Goal: Communication & Community: Participate in discussion

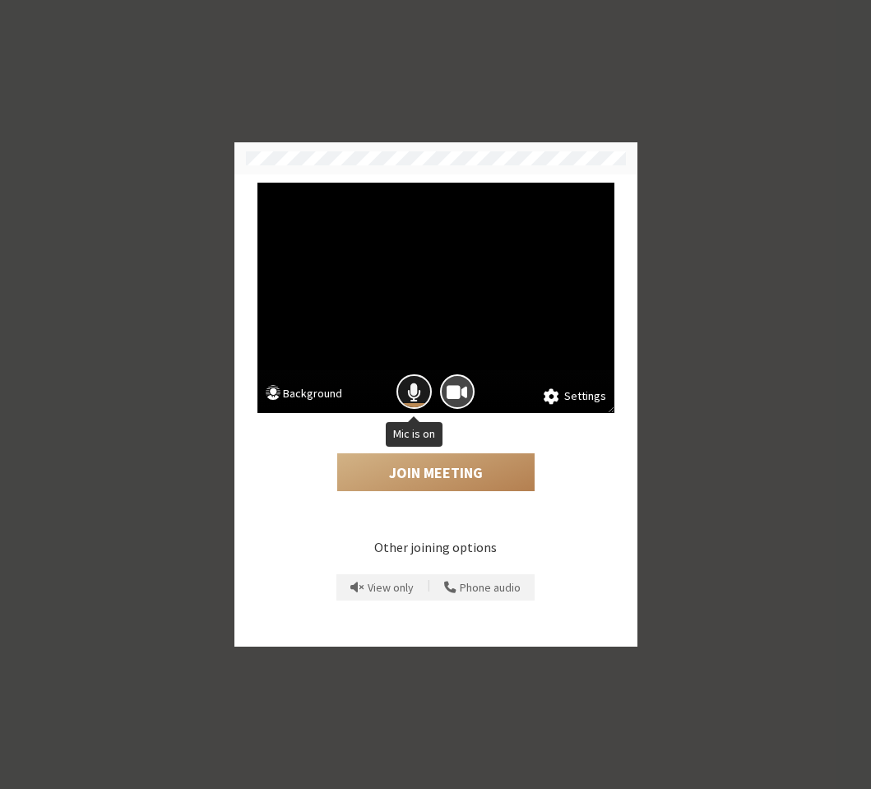
click at [415, 396] on span "Mic is on" at bounding box center [414, 392] width 14 height 22
click at [452, 389] on span "Camera is on" at bounding box center [457, 392] width 21 height 22
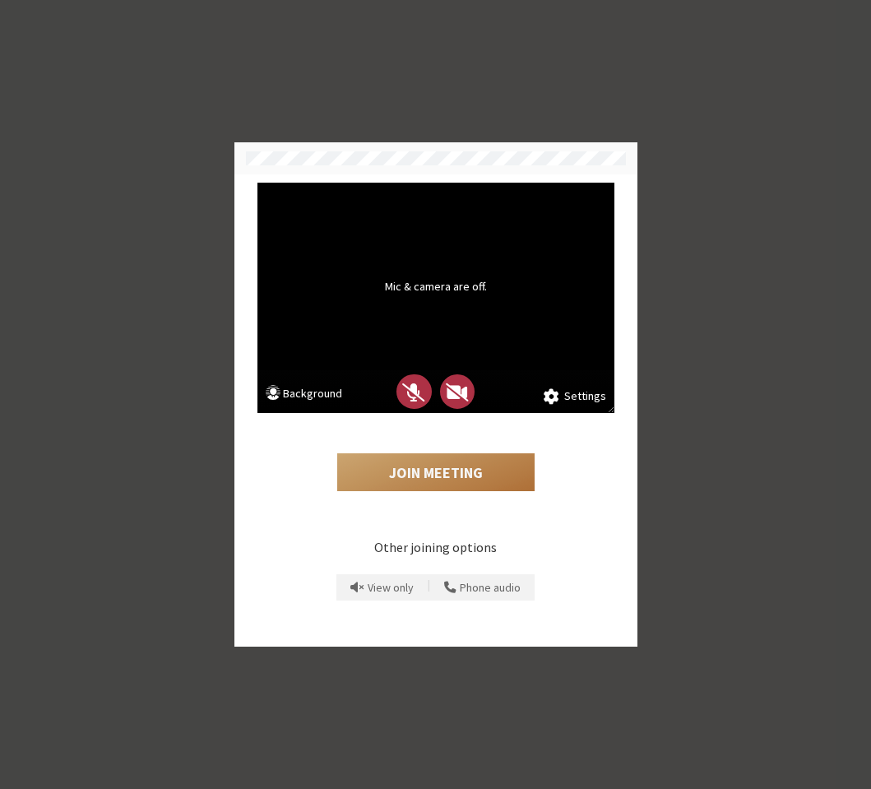
click at [432, 467] on button "Join Meeting" at bounding box center [435, 472] width 197 height 38
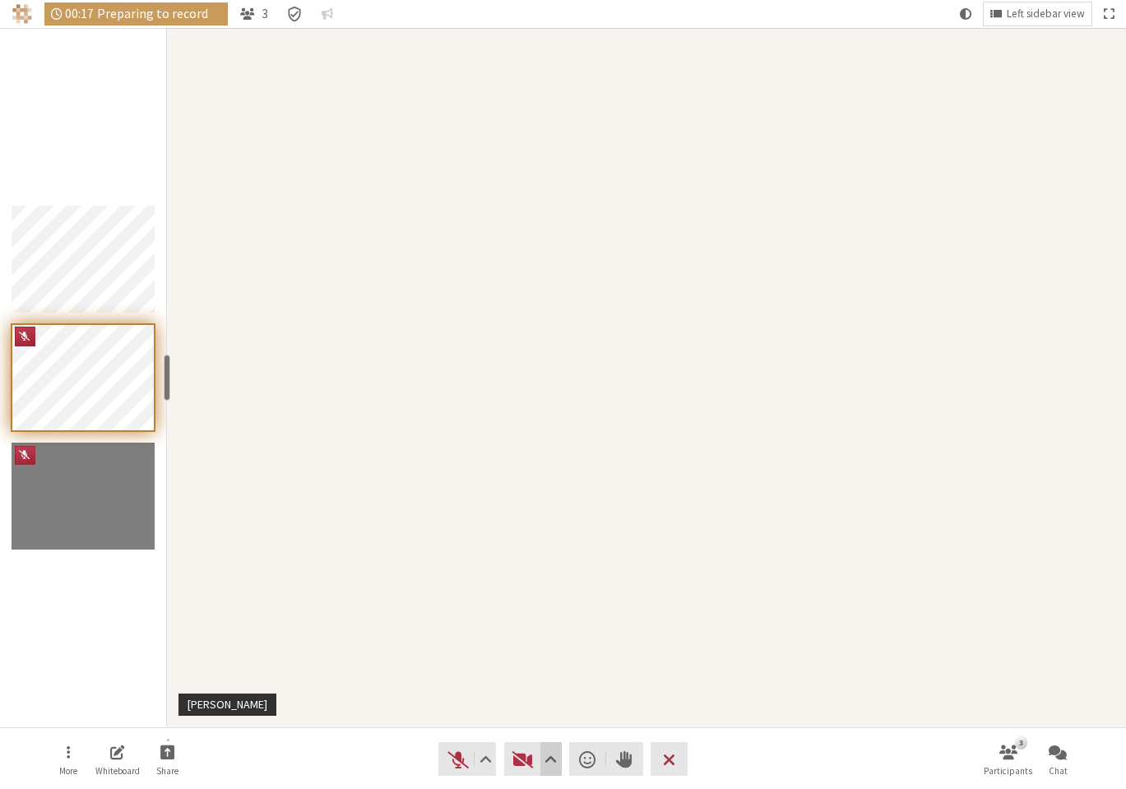
click at [553, 767] on span "Video setting" at bounding box center [550, 759] width 12 height 23
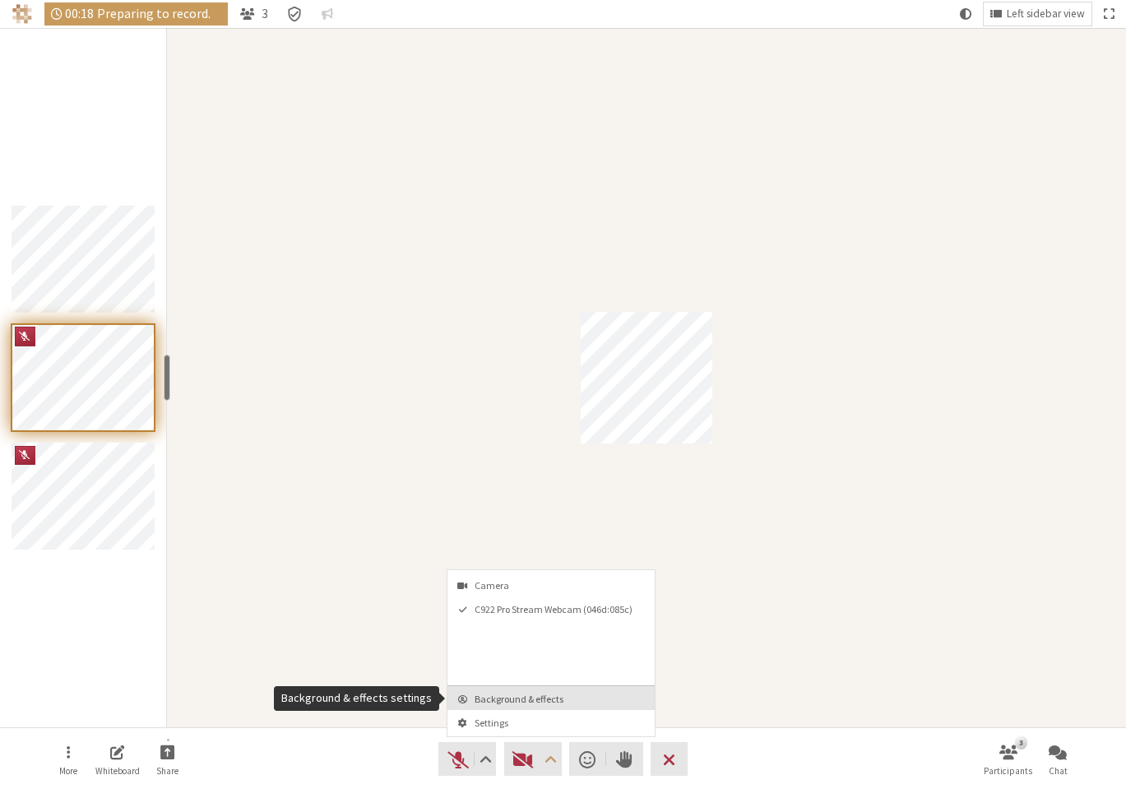
click at [552, 702] on span "Background & effects" at bounding box center [561, 698] width 173 height 11
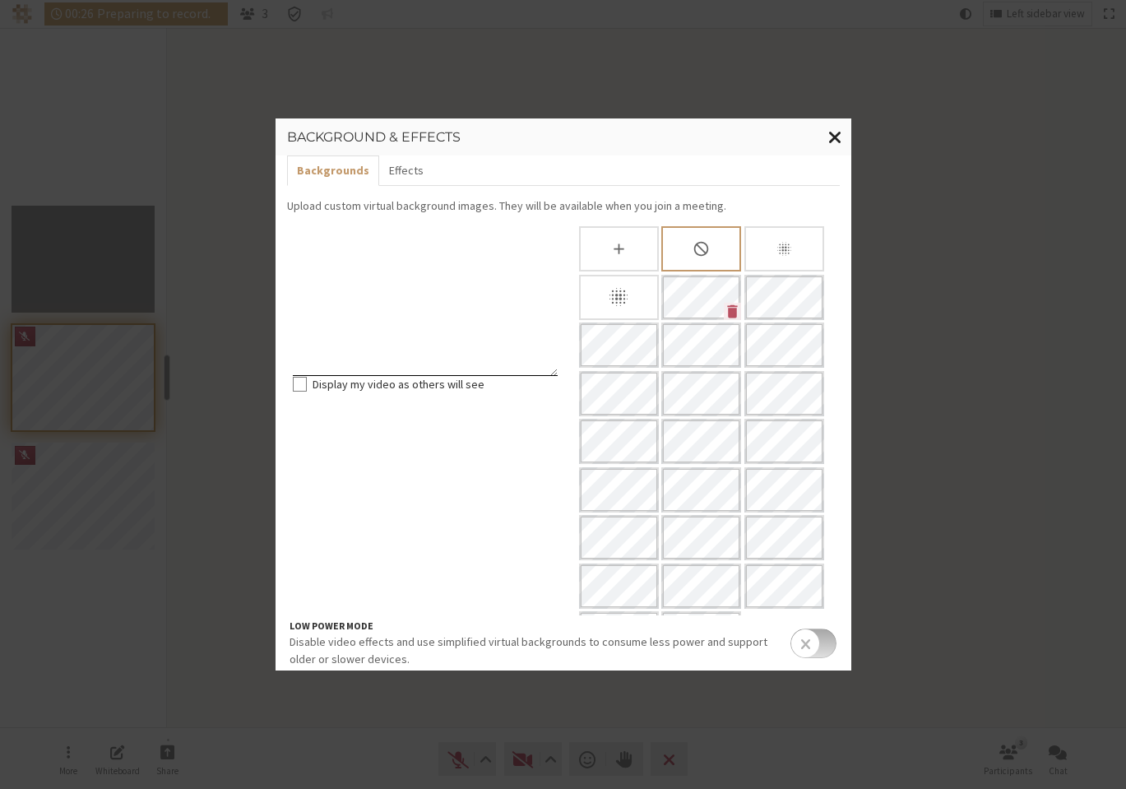
click at [840, 141] on span "Close modal" at bounding box center [835, 137] width 14 height 21
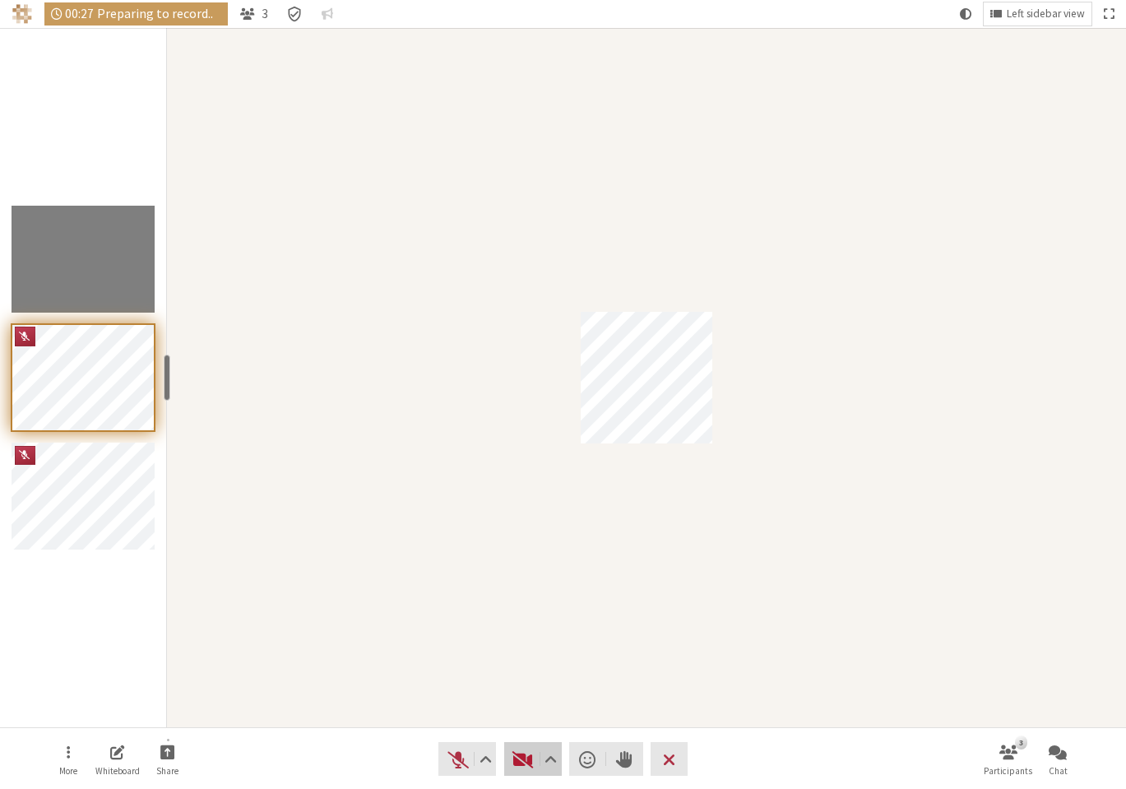
click at [524, 753] on span "Start video (Alt+V)" at bounding box center [523, 759] width 23 height 23
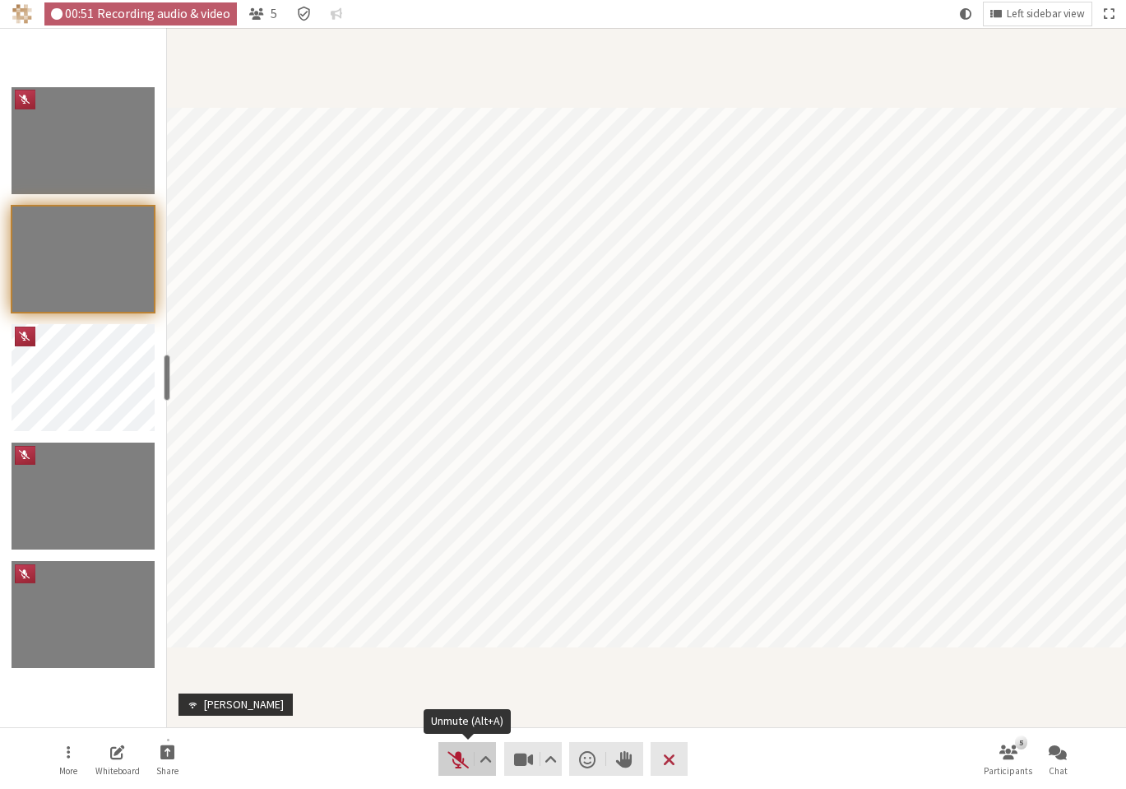
click at [452, 760] on span "Unmute (Alt+A)" at bounding box center [458, 759] width 23 height 23
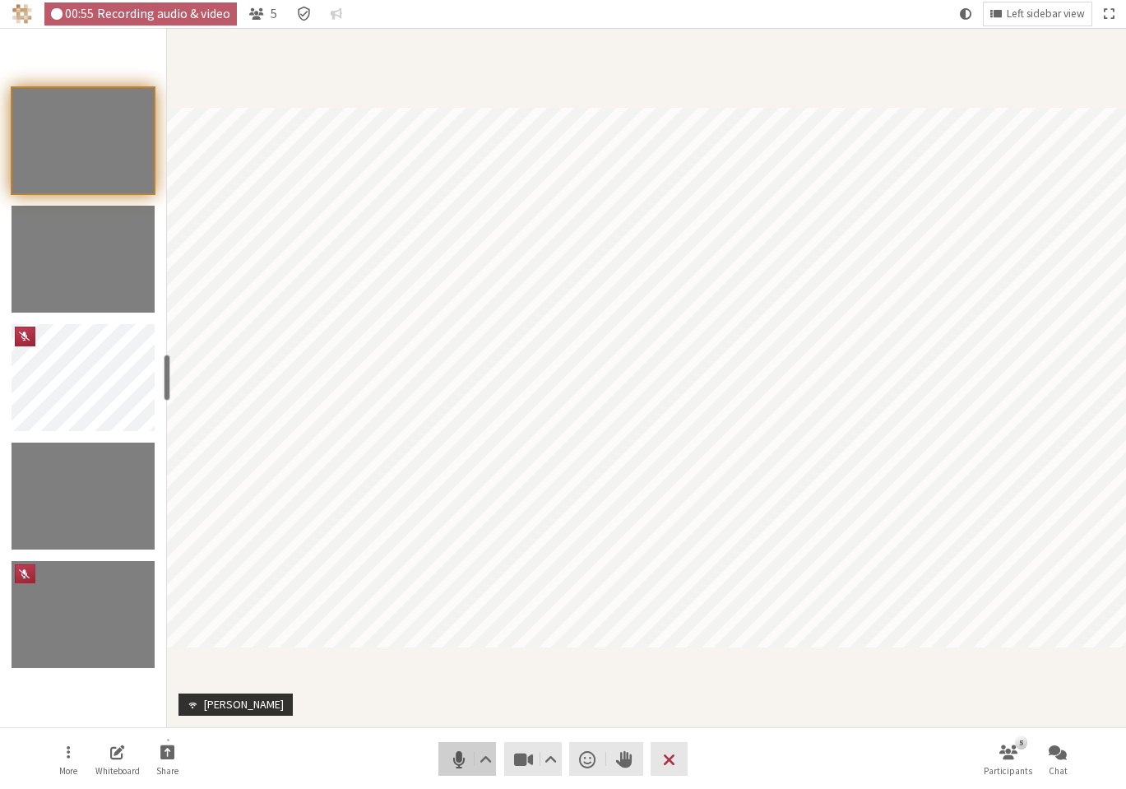
click at [456, 758] on span "Mute (Alt+A)" at bounding box center [458, 759] width 23 height 23
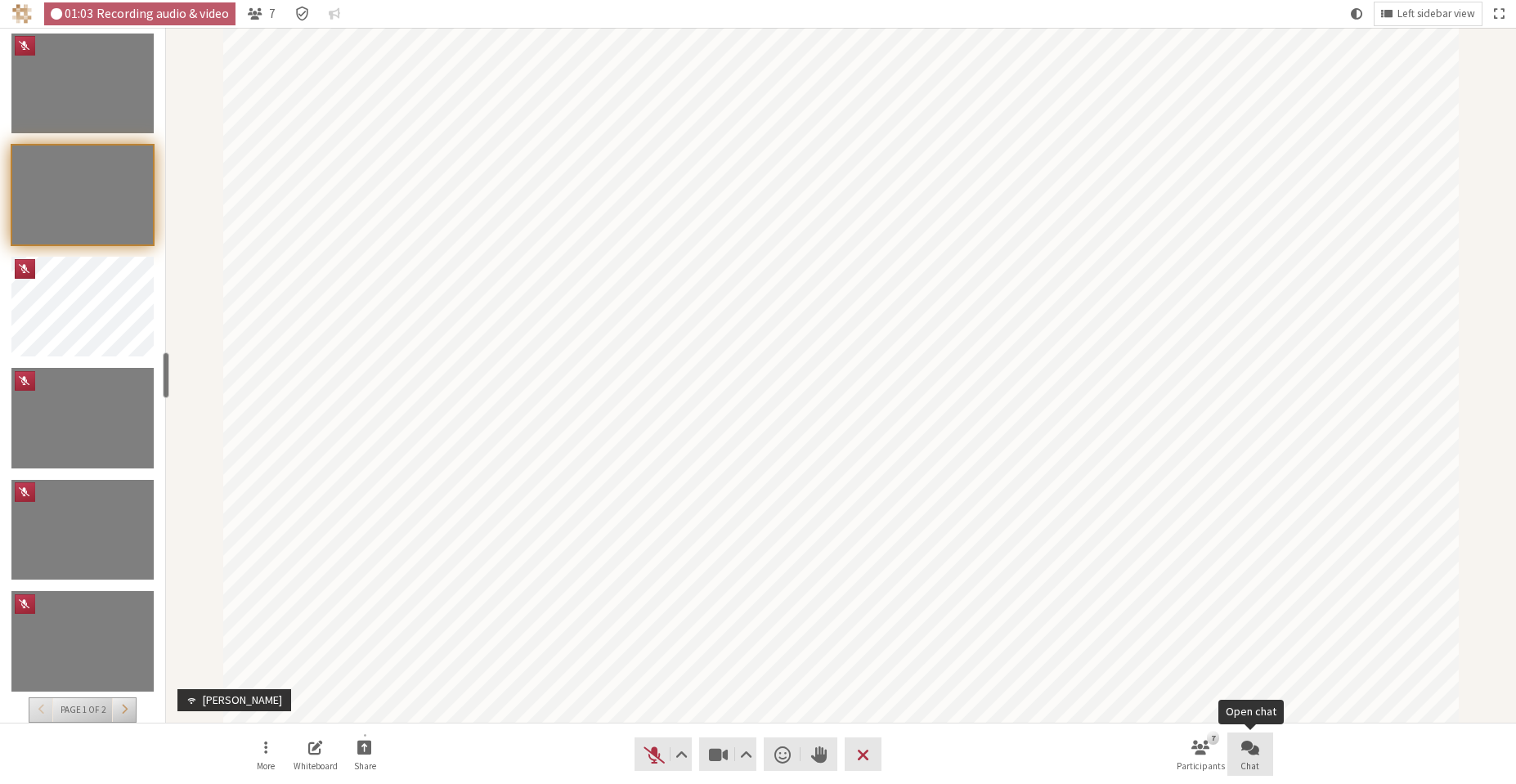
click at [1244, 756] on span "Open chat" at bounding box center [1250, 746] width 18 height 19
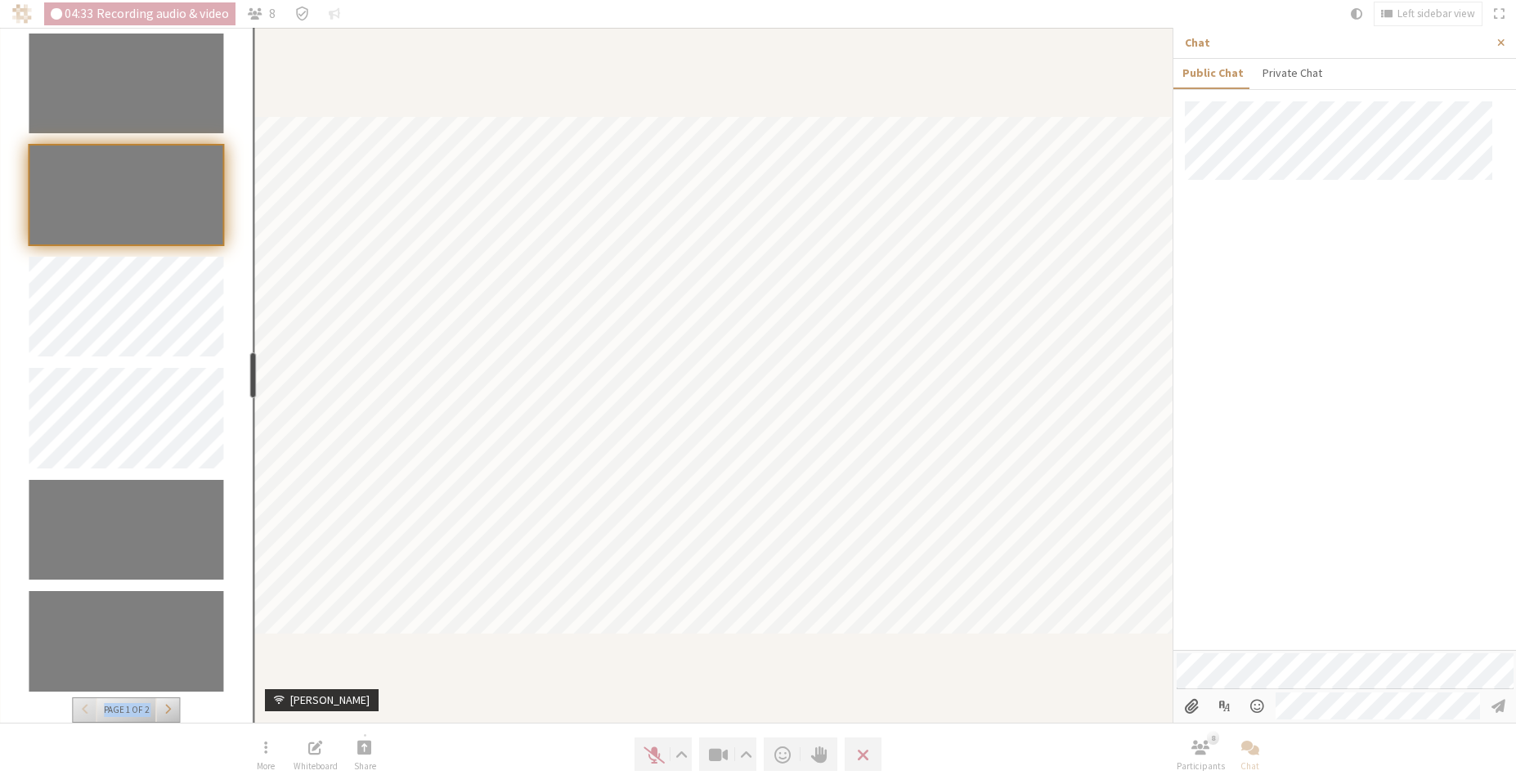
drag, startPoint x: 168, startPoint y: 384, endPoint x: 251, endPoint y: 367, distance: 84.7
click at [251, 367] on div "resize" at bounding box center [253, 375] width 7 height 46
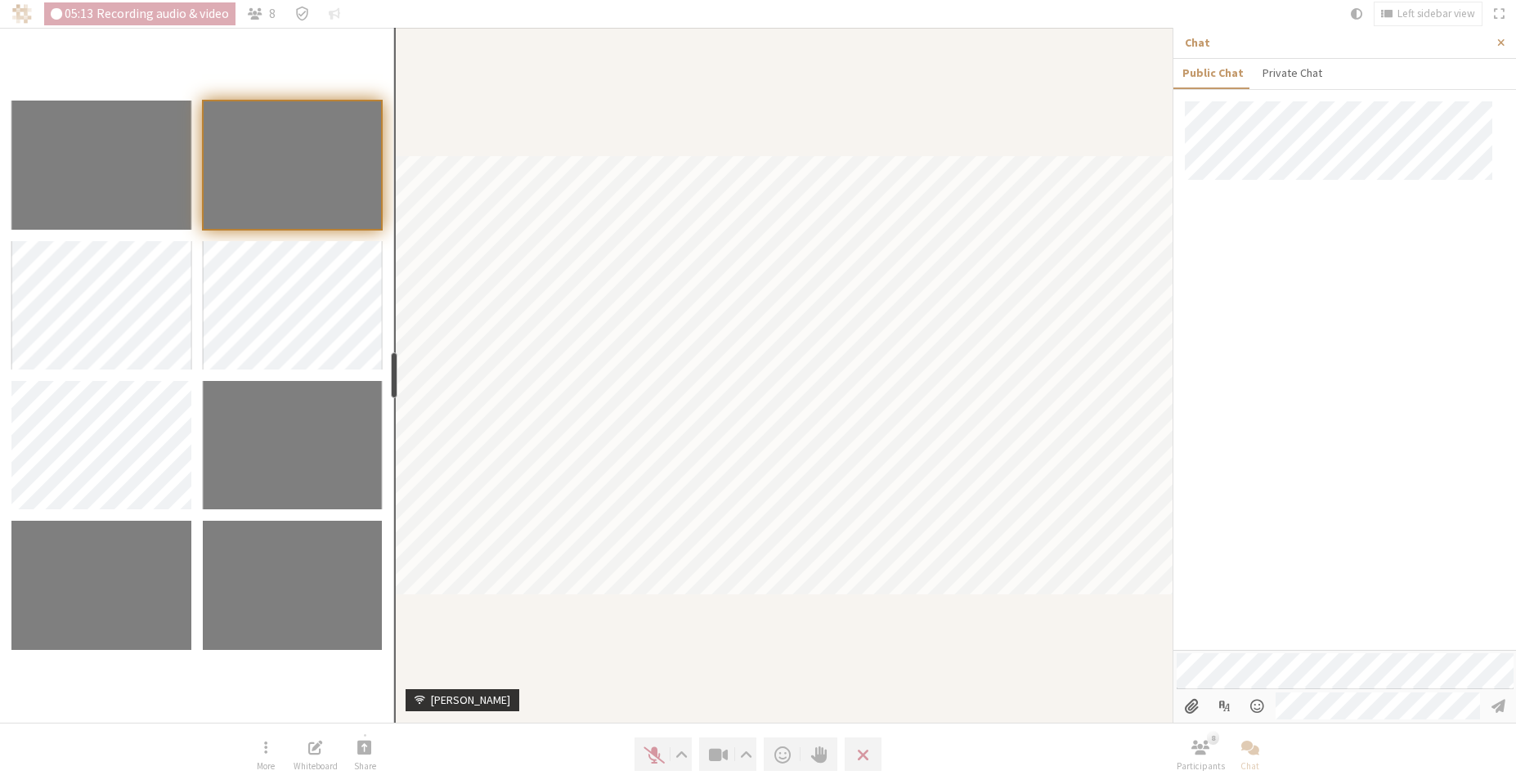
drag, startPoint x: 251, startPoint y: 368, endPoint x: 392, endPoint y: 372, distance: 141.1
click at [392, 372] on div "resize" at bounding box center [394, 375] width 7 height 46
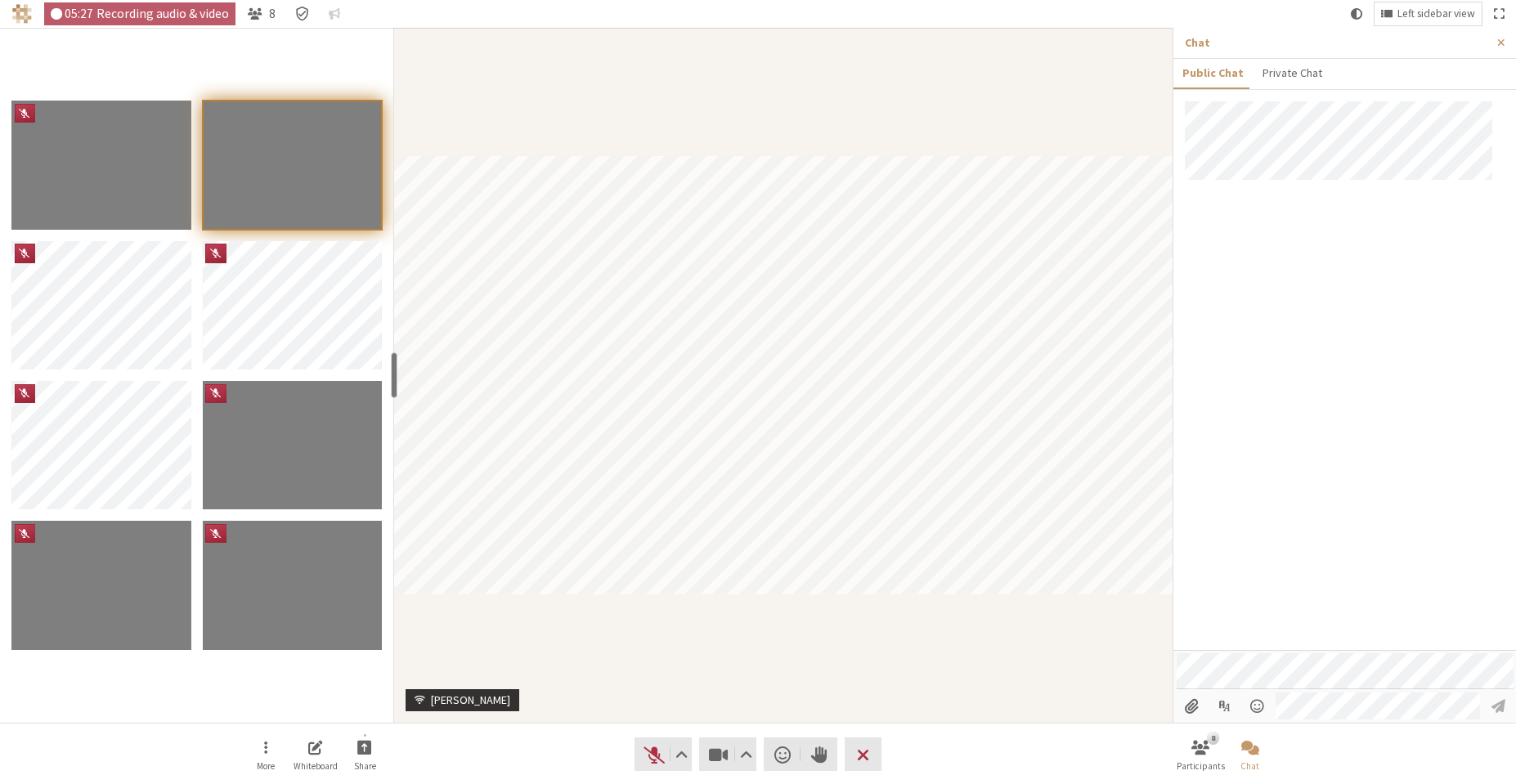
click at [1388, 751] on div "More Whiteboard Share Audio Video Send a reaction Raise hand Leave 8 Participan…" at bounding box center [758, 753] width 1516 height 63
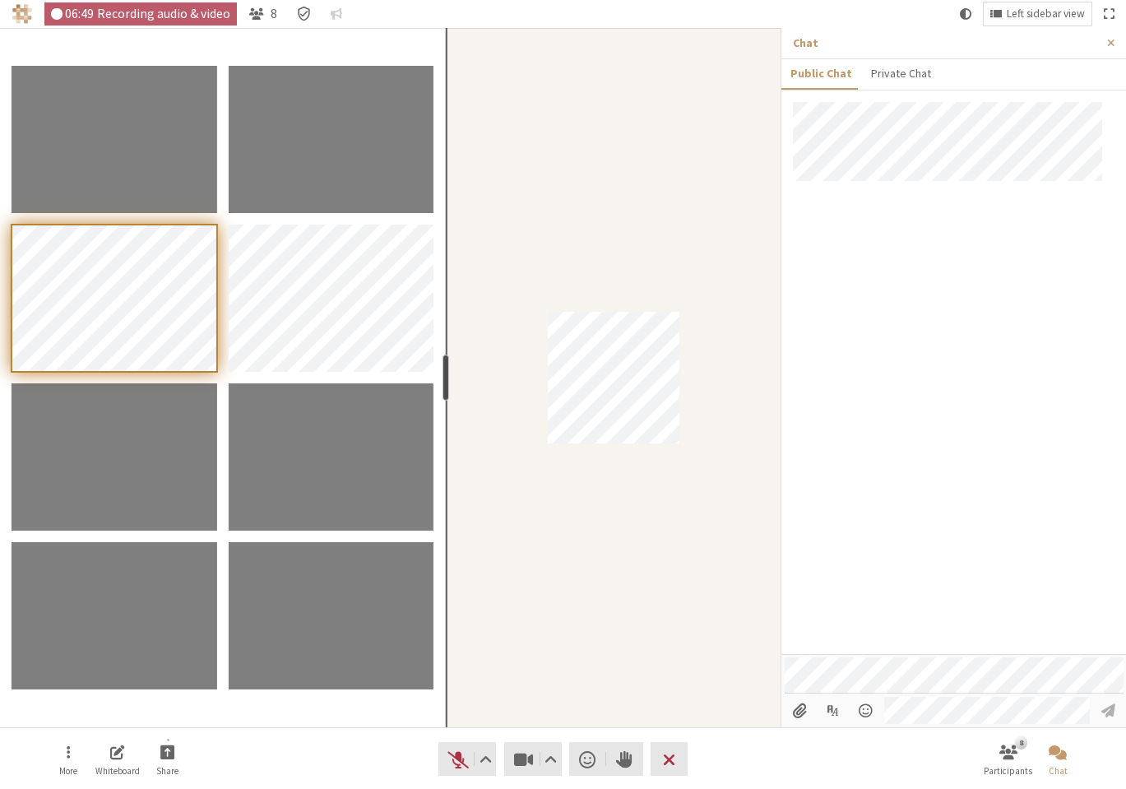
drag, startPoint x: 295, startPoint y: 367, endPoint x: 442, endPoint y: 373, distance: 147.3
click at [442, 373] on div "resize" at bounding box center [445, 377] width 7 height 46
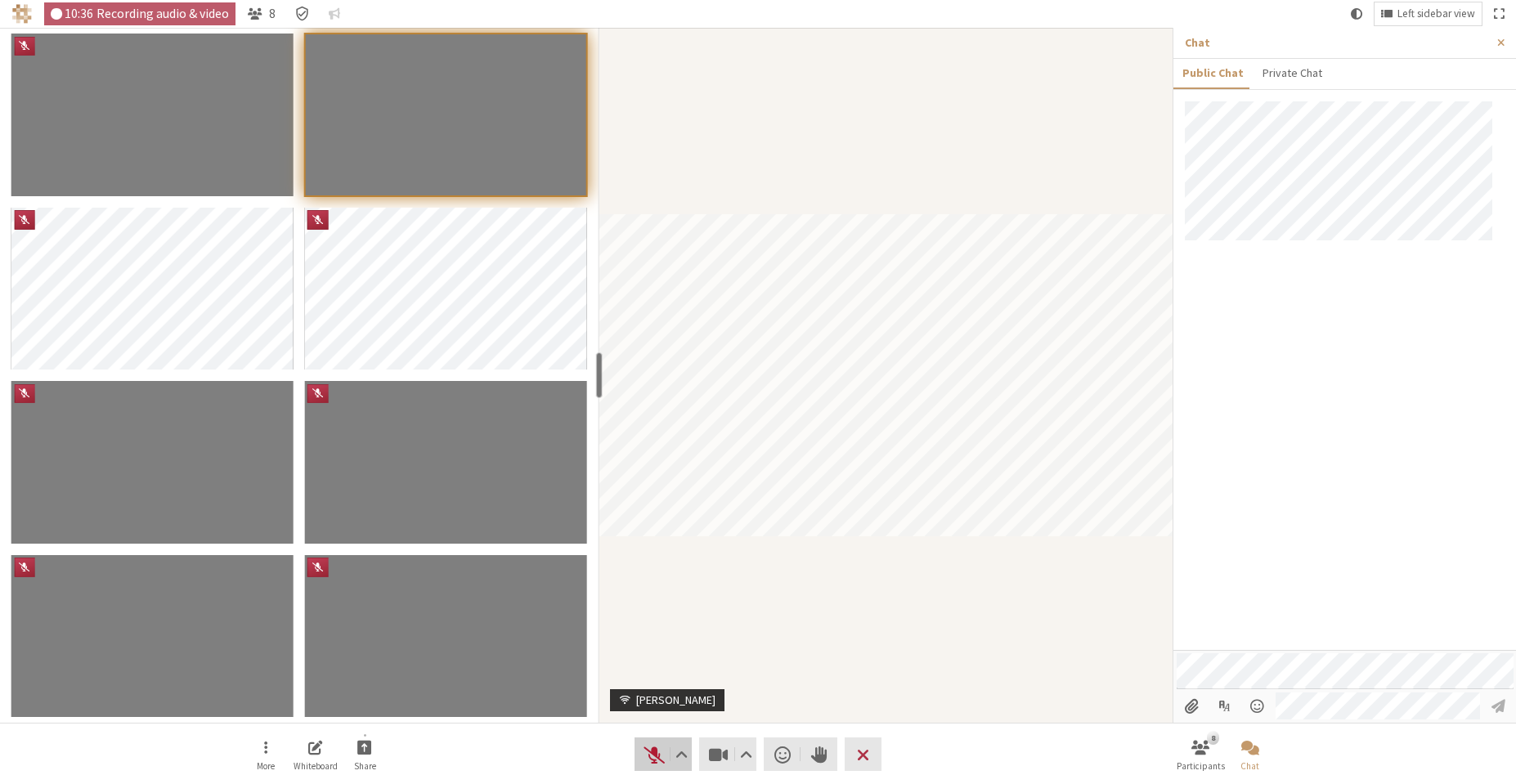
click at [656, 753] on span "Unmute (Alt+A)" at bounding box center [653, 754] width 23 height 23
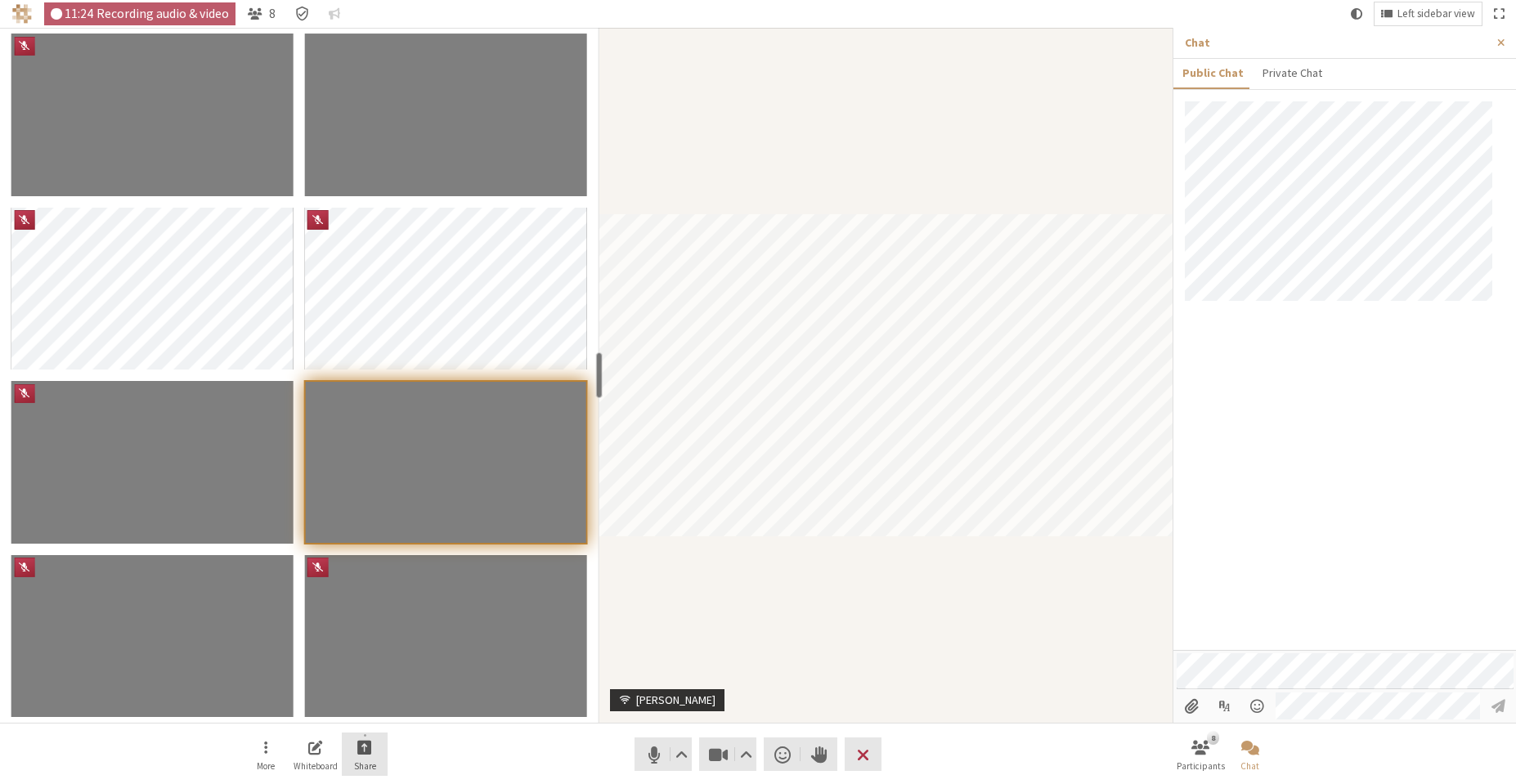
click at [359, 749] on span "Start sharing" at bounding box center [364, 746] width 15 height 19
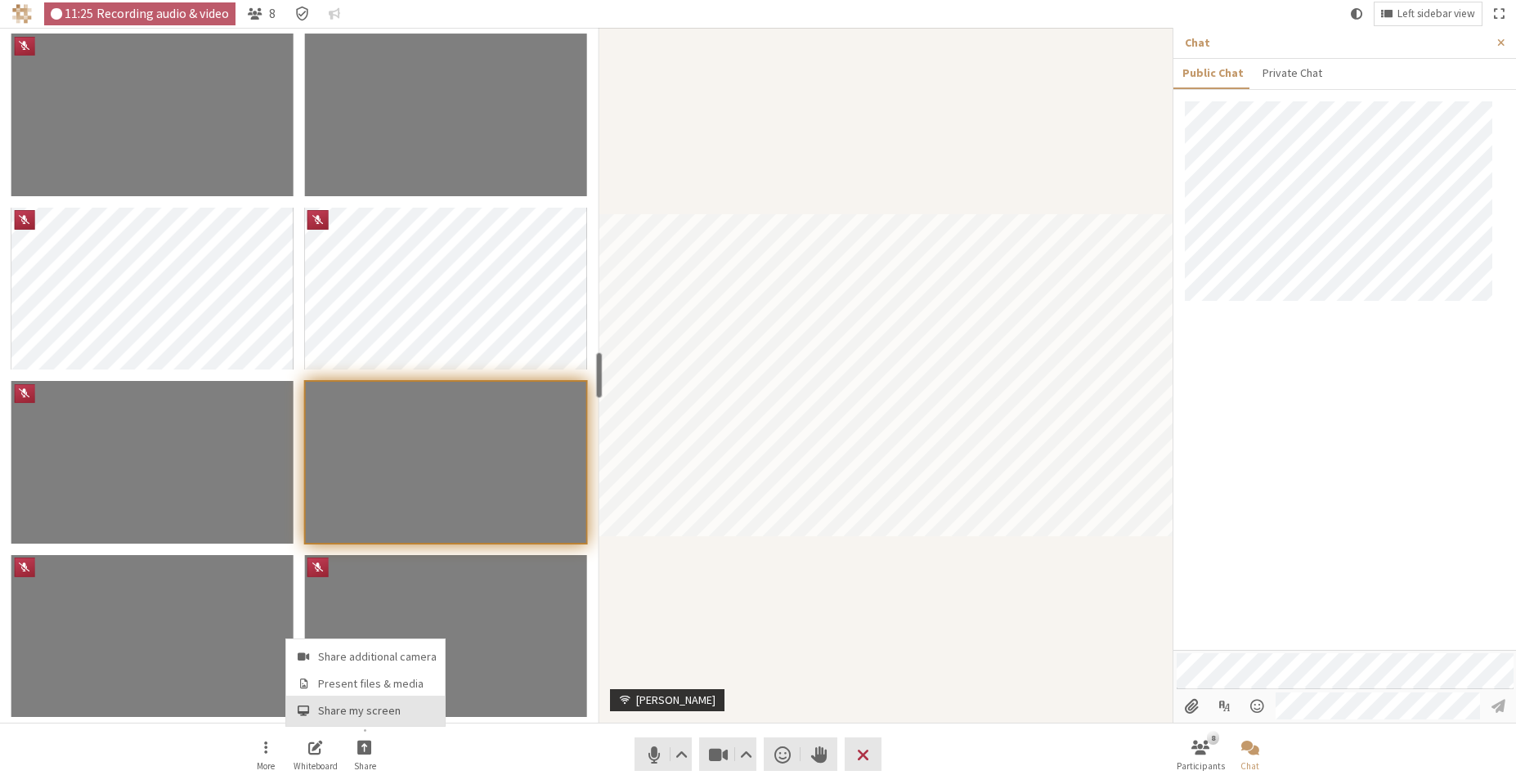
click at [362, 706] on span "Share my screen" at bounding box center [377, 710] width 118 height 12
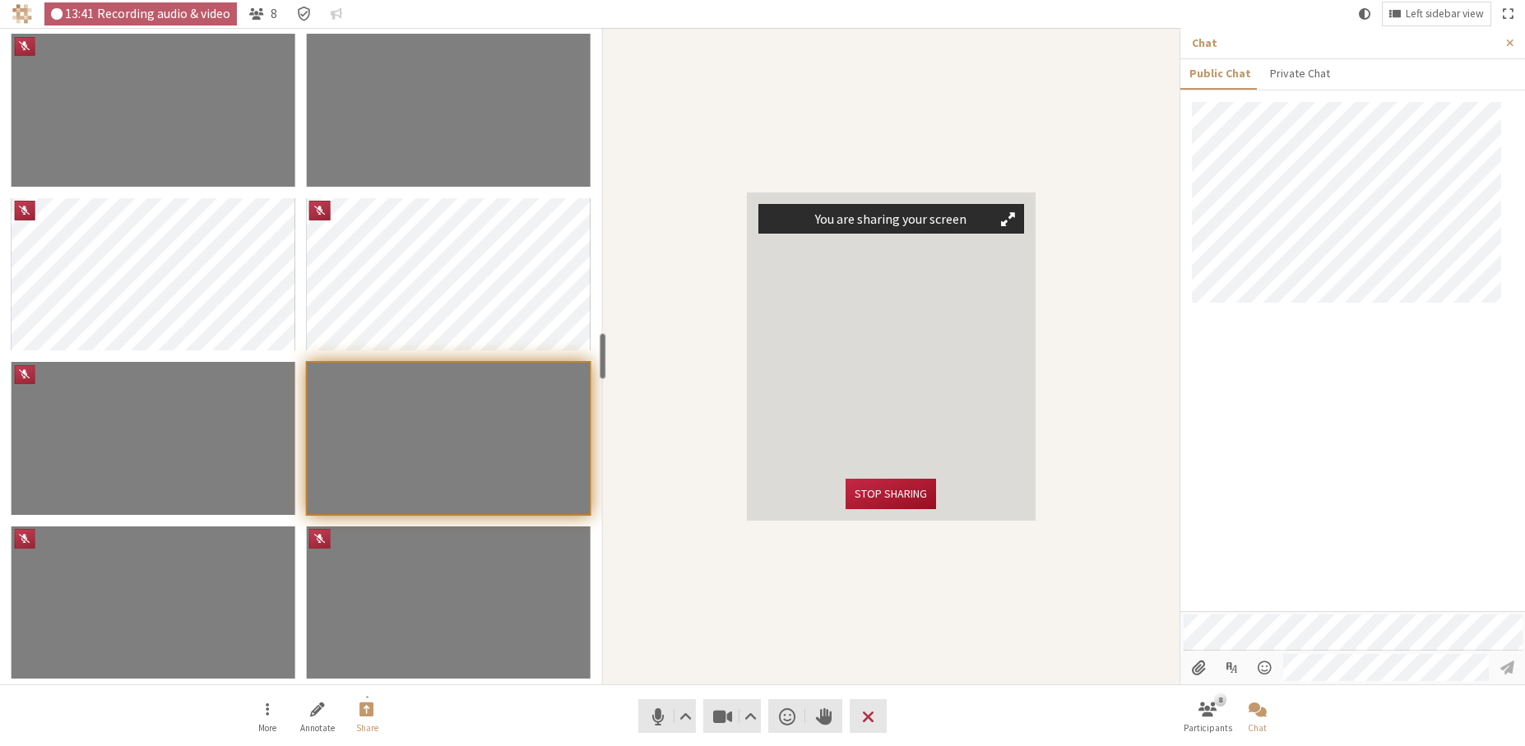
click at [886, 496] on button "Stop sharing" at bounding box center [890, 494] width 90 height 30
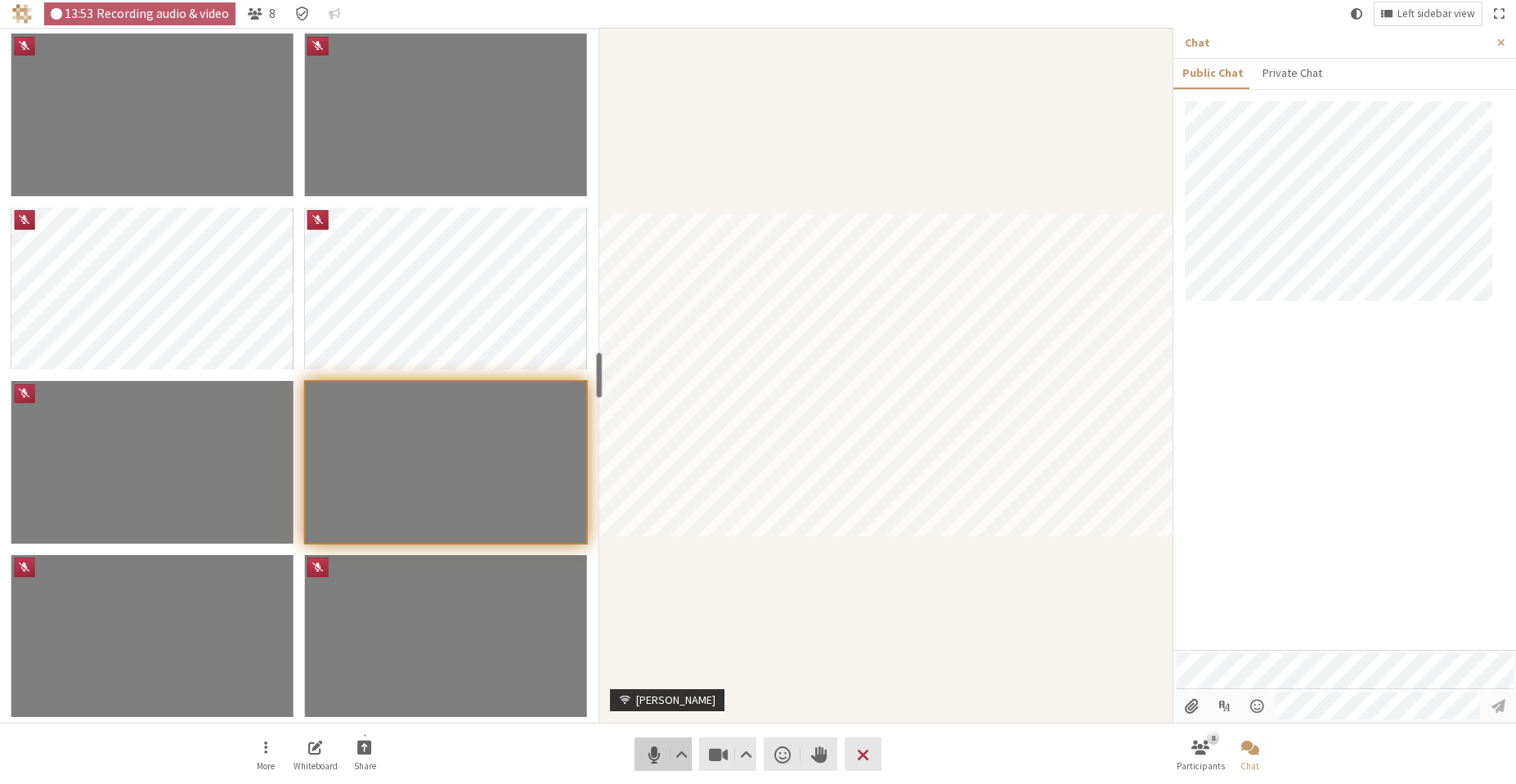
click at [652, 763] on span "Mute (Alt+A)" at bounding box center [653, 754] width 23 height 23
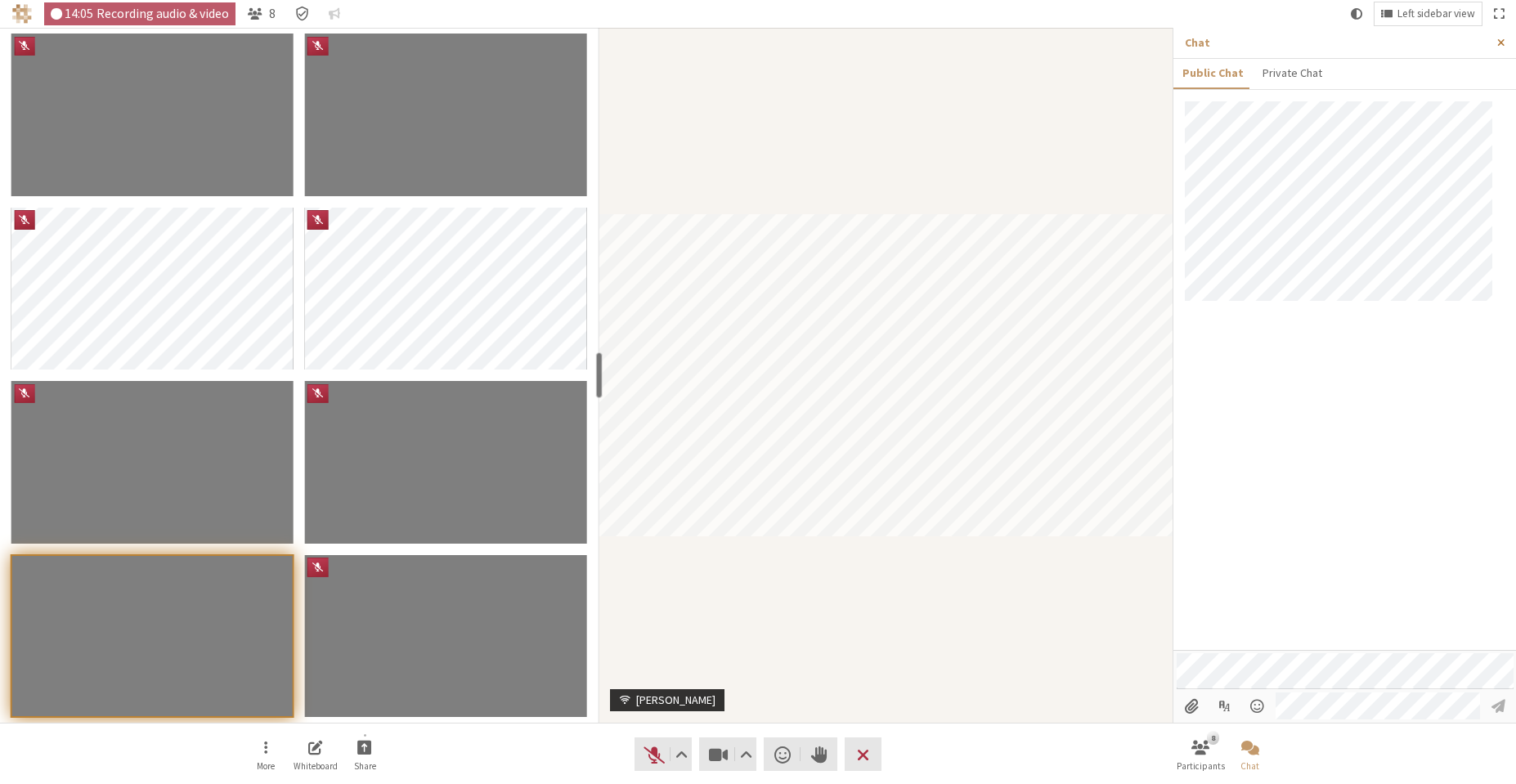
click at [1497, 44] on span "Close sidebar" at bounding box center [1500, 43] width 7 height 12
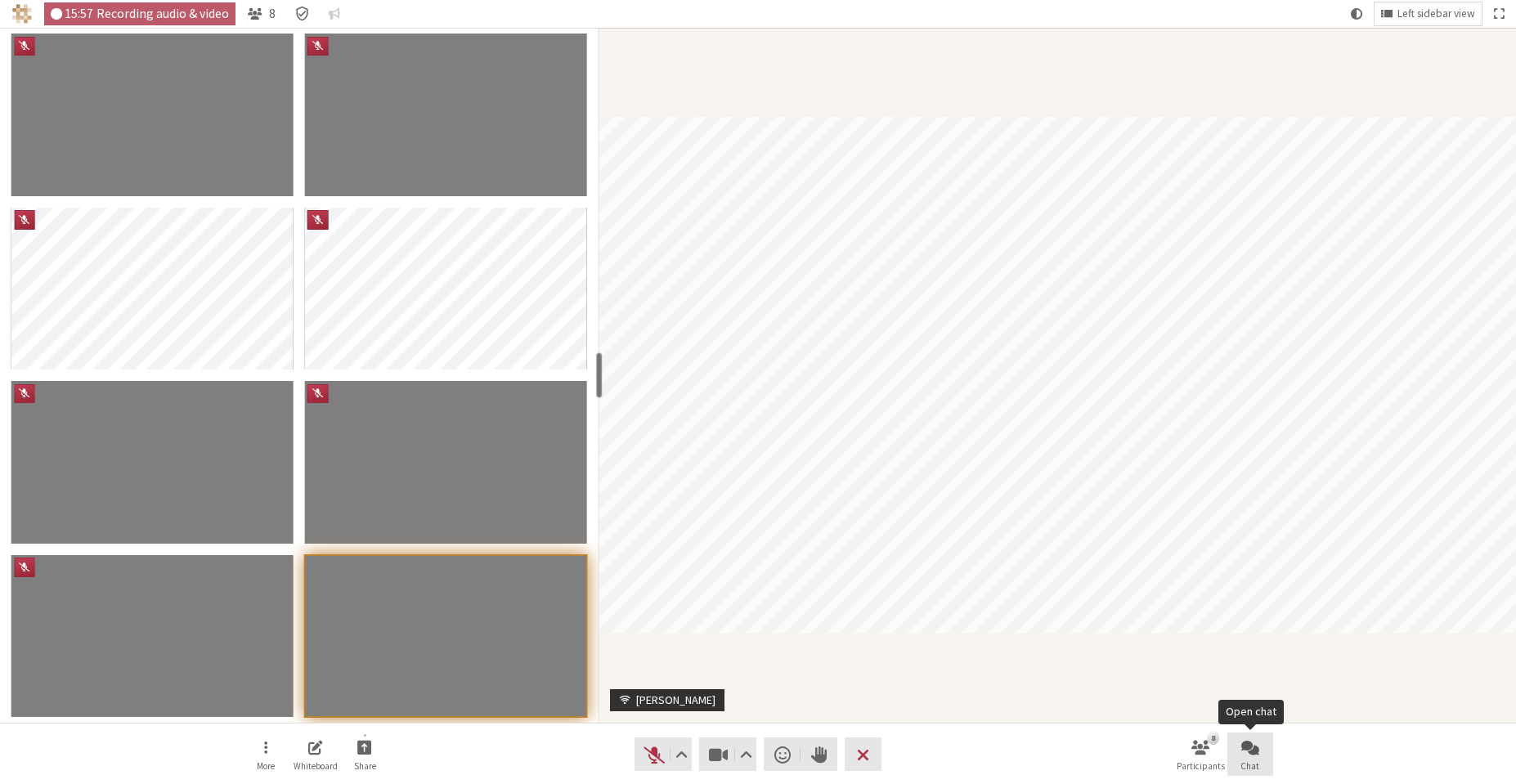
click at [1251, 751] on span "Open chat" at bounding box center [1250, 746] width 18 height 19
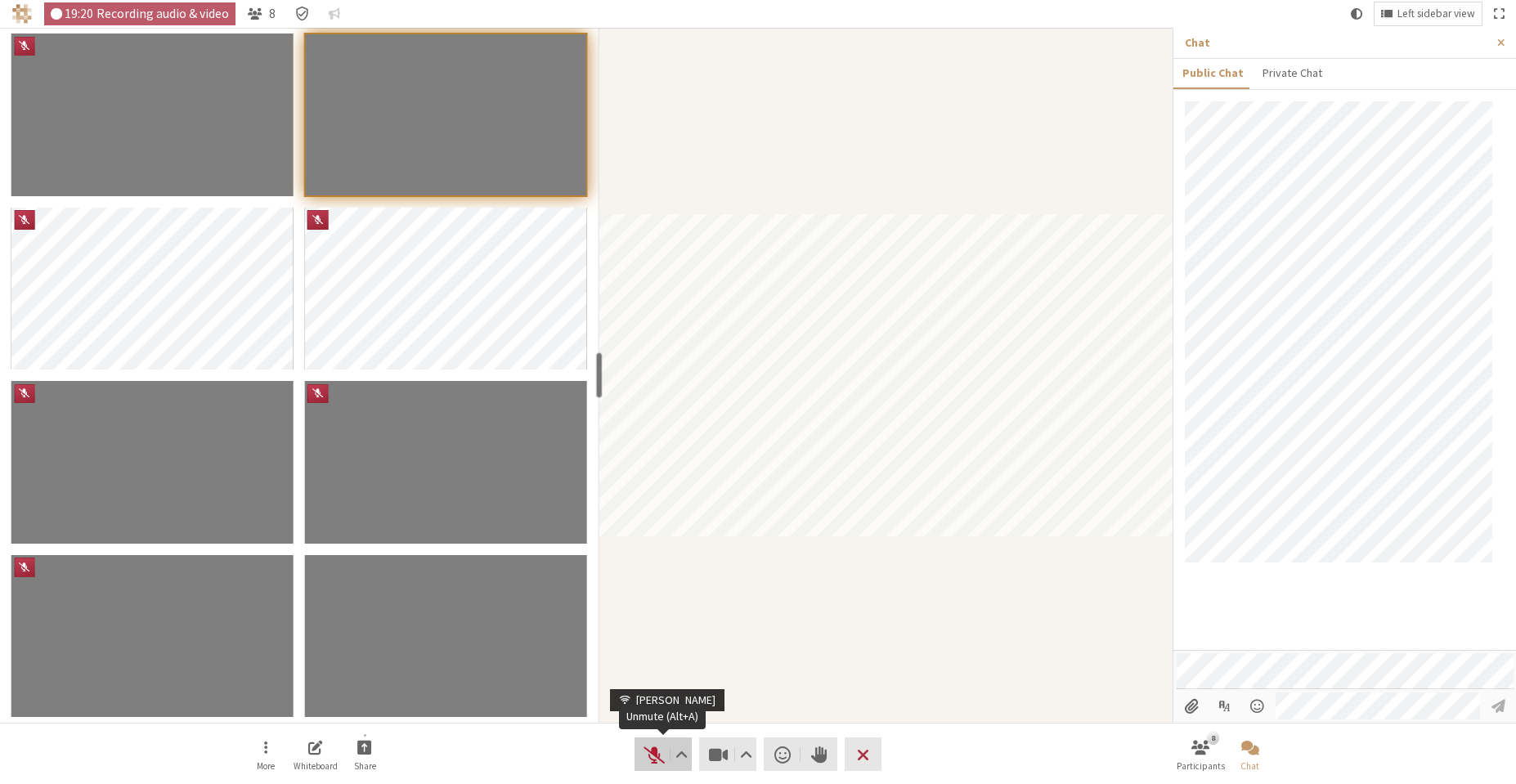
click at [647, 761] on span "Unmute (Alt+A)" at bounding box center [653, 754] width 23 height 23
